Goal: Ask a question

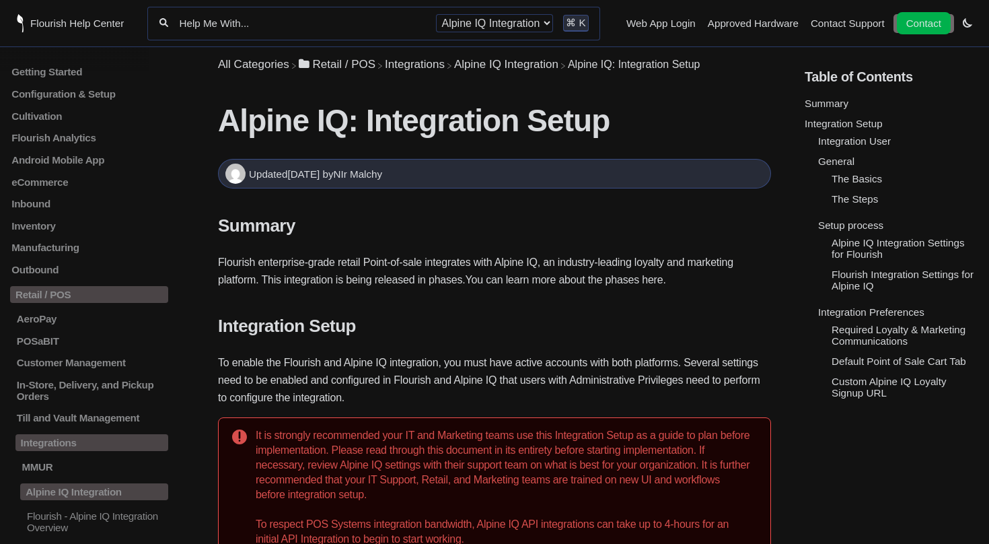
click at [916, 25] on link "Contact" at bounding box center [924, 23] width 54 height 22
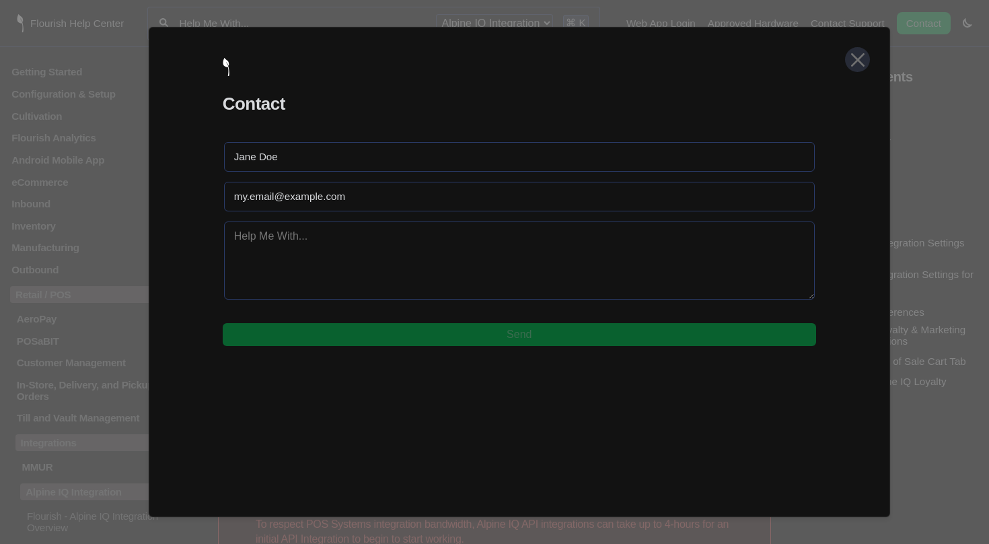
click at [857, 59] on icon at bounding box center [857, 59] width 11 height 11
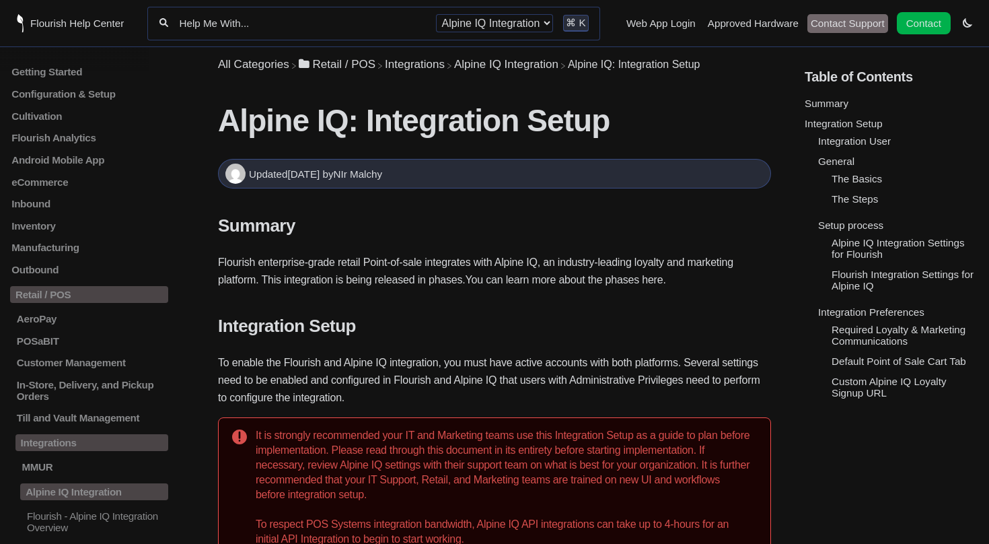
click at [854, 18] on link "Contact Support" at bounding box center [848, 22] width 74 height 11
click at [913, 29] on link "Contact" at bounding box center [924, 23] width 54 height 22
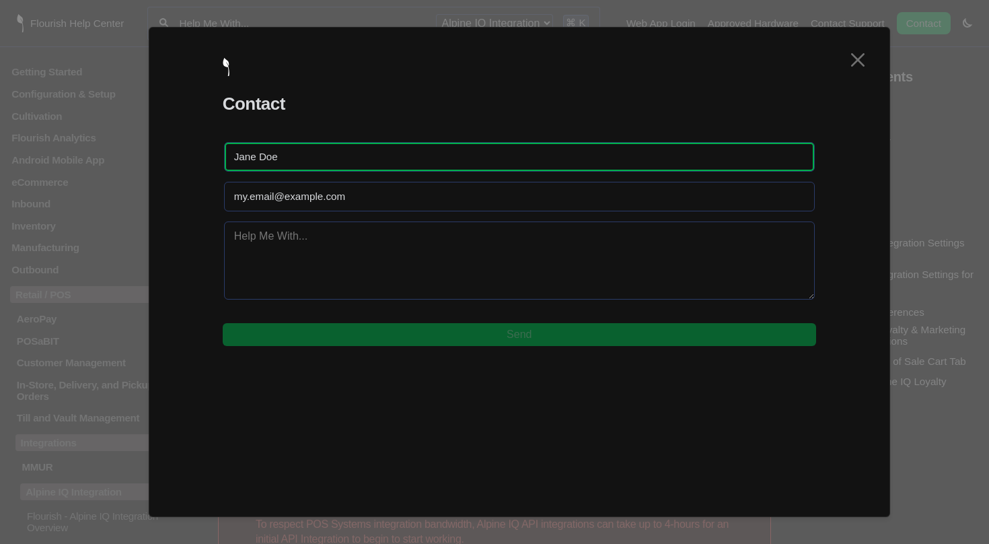
click at [476, 157] on input "text" at bounding box center [519, 157] width 591 height 30
type input "[PERSON_NAME]"
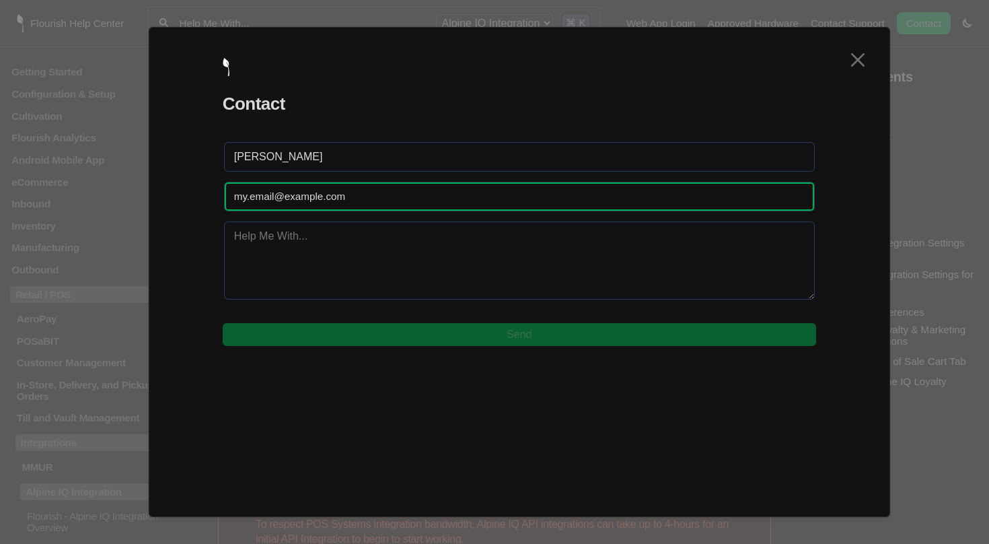
click at [426, 192] on input "email" at bounding box center [519, 197] width 591 height 30
type input "M"
type input "[PERSON_NAME][EMAIL_ADDRESS][PERSON_NAME][DOMAIN_NAME]"
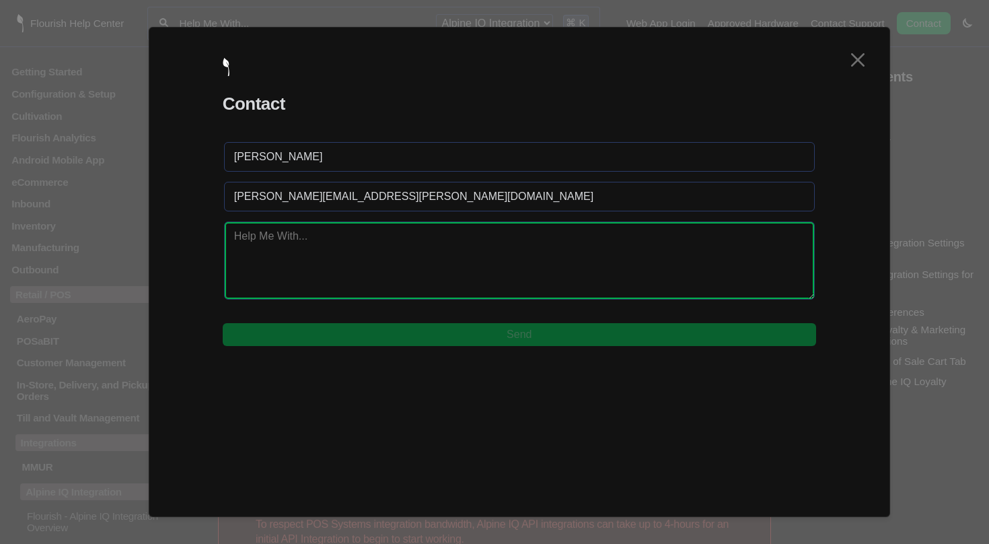
click at [363, 246] on textarea at bounding box center [519, 260] width 591 height 78
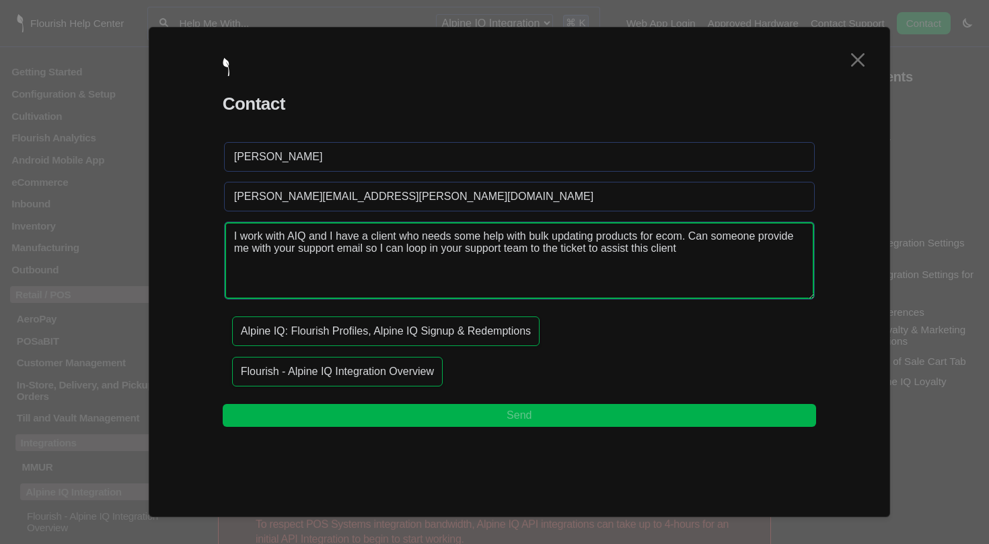
click at [336, 236] on textarea "I work with AIQ and I have a client who needs some help with bulk updating prod…" at bounding box center [519, 260] width 591 height 78
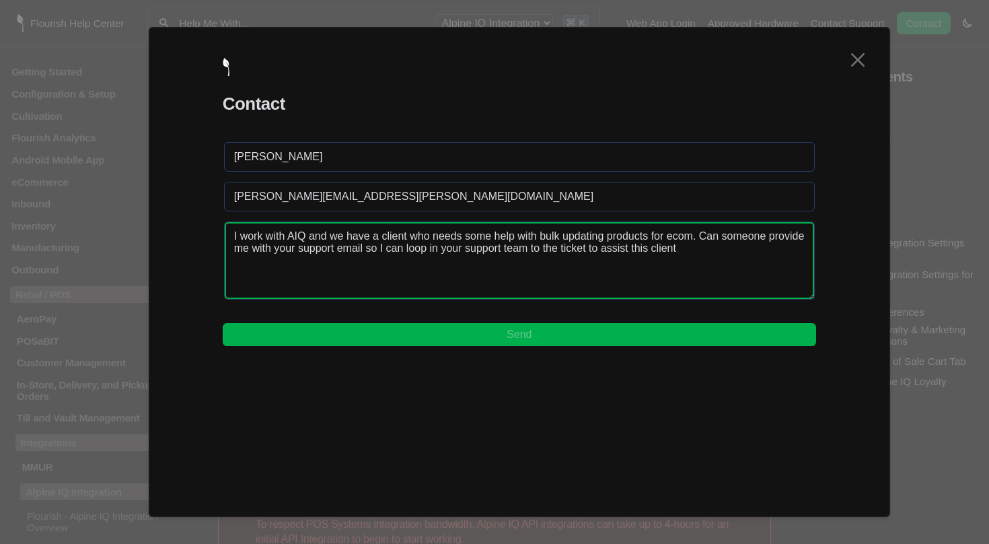
click at [384, 238] on textarea "I work with AIQ and we have a client who needs some help with bulk updating pro…" at bounding box center [519, 260] width 591 height 78
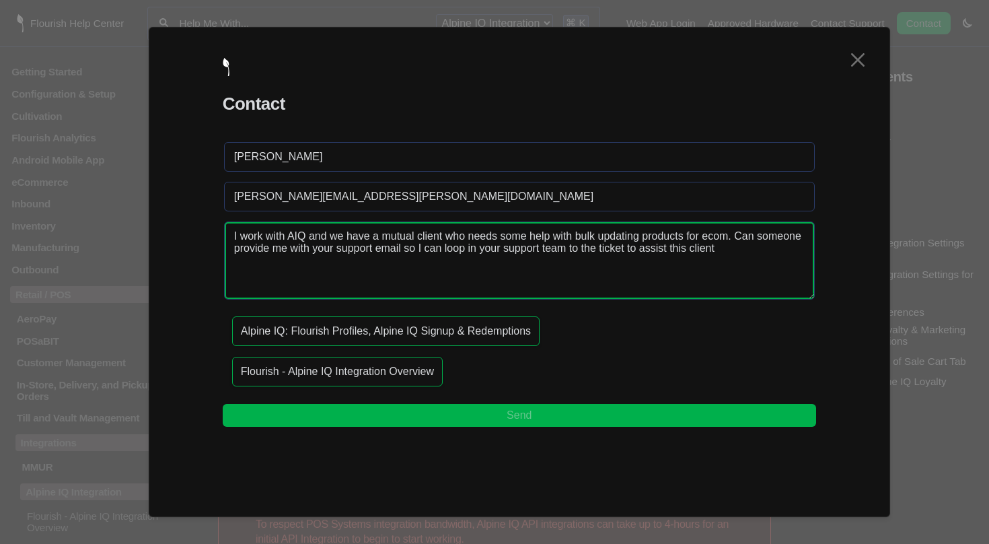
click at [789, 254] on textarea "I work with AIQ and we have a mutual client who needs some help with bulk updat…" at bounding box center [519, 260] width 591 height 78
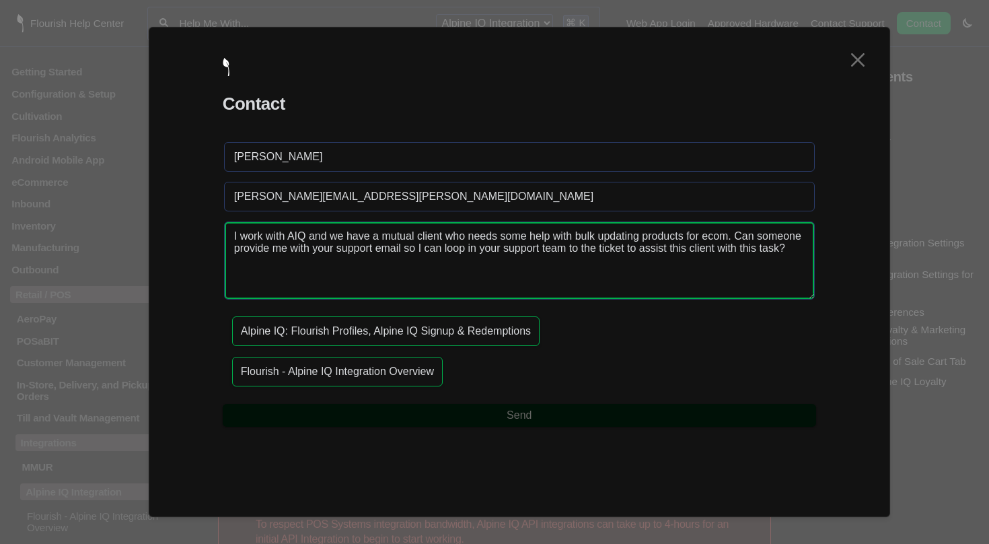
type textarea "I work with AIQ and we have a mutual client who needs some help with bulk updat…"
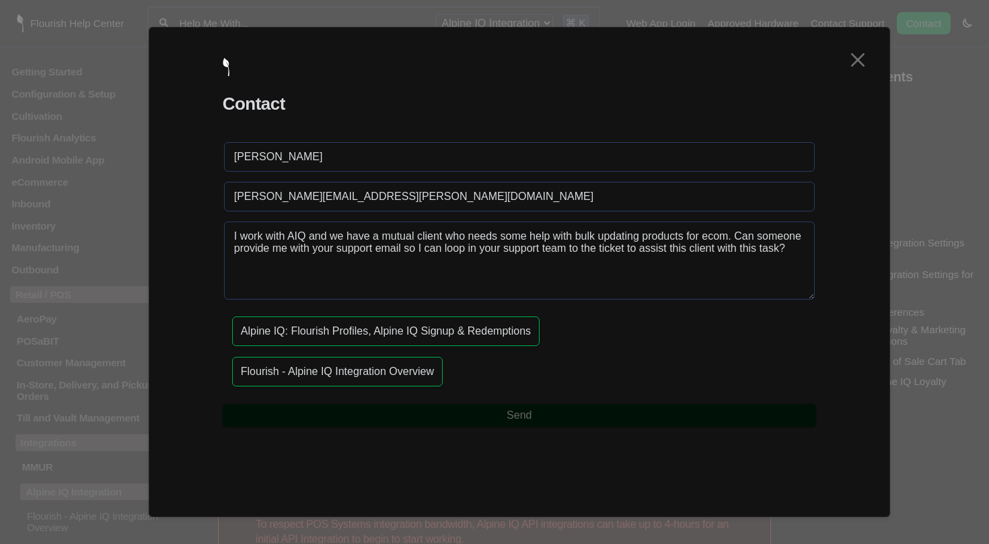
click at [466, 424] on button "Send" at bounding box center [520, 415] width 594 height 23
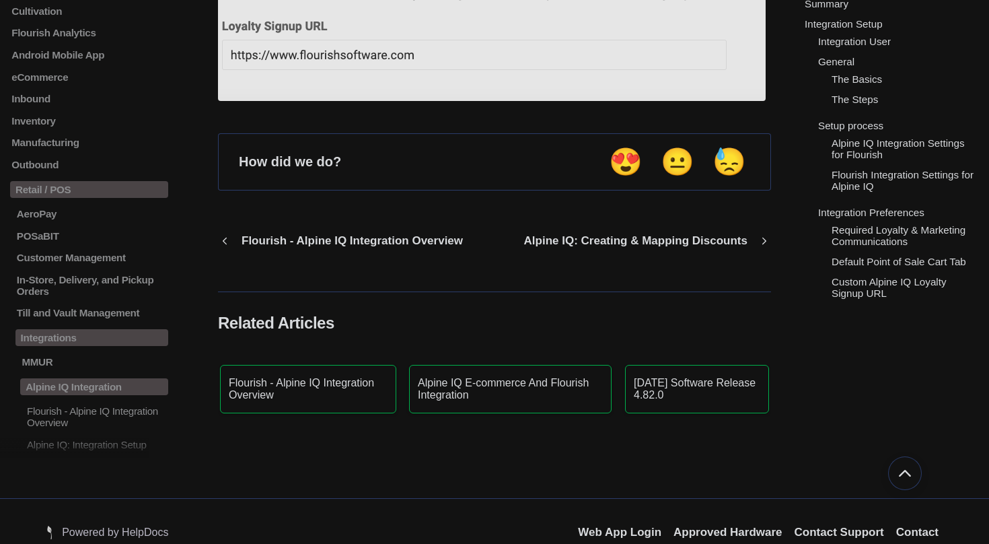
scroll to position [5165, 0]
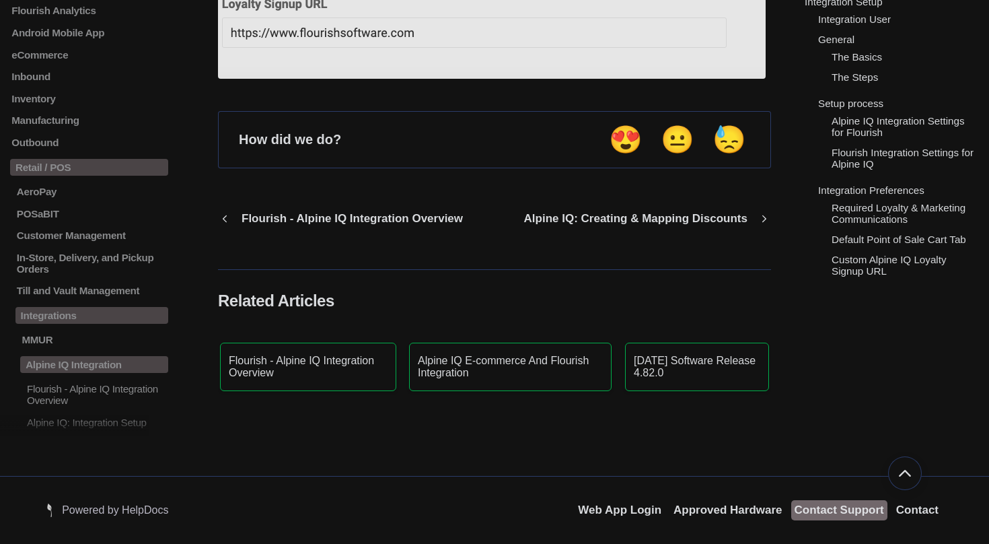
click at [826, 516] on link "Contact Support" at bounding box center [840, 509] width 90 height 13
